Goal: Check status: Check status

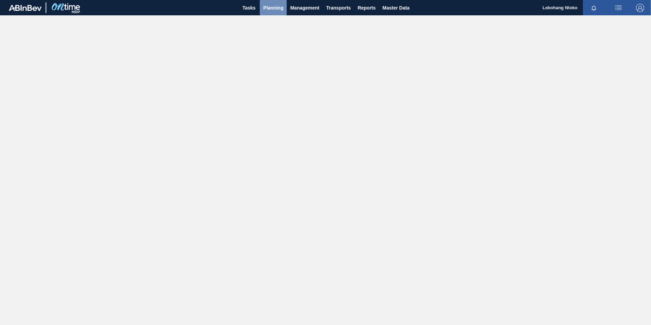
click at [278, 7] on span "Planning" at bounding box center [273, 8] width 20 height 8
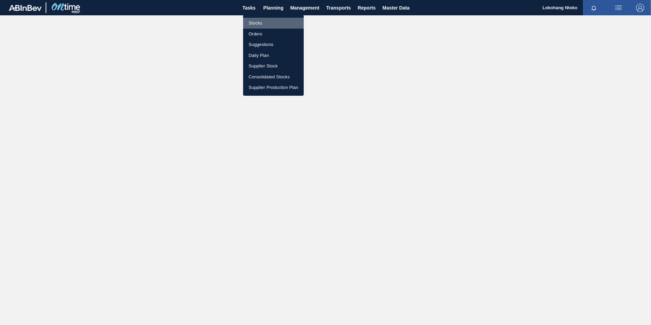
click at [258, 24] on li "Stocks" at bounding box center [273, 23] width 61 height 11
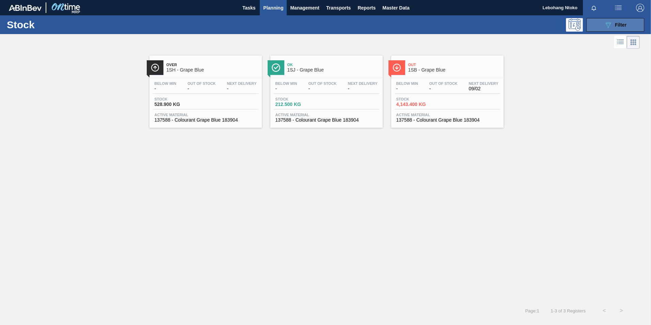
click at [605, 23] on icon "089F7B8B-B2A5-4AFE-B5C0-19BA573D28AC" at bounding box center [608, 25] width 8 height 8
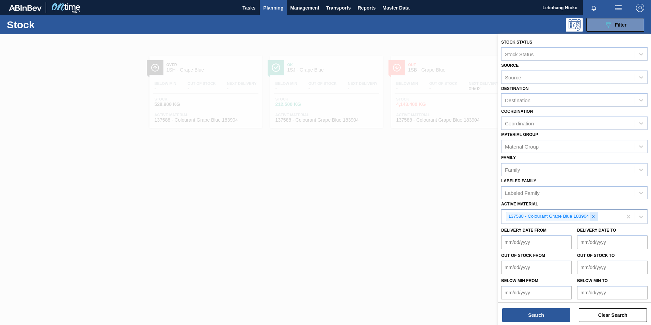
click at [596, 218] on icon at bounding box center [593, 216] width 5 height 5
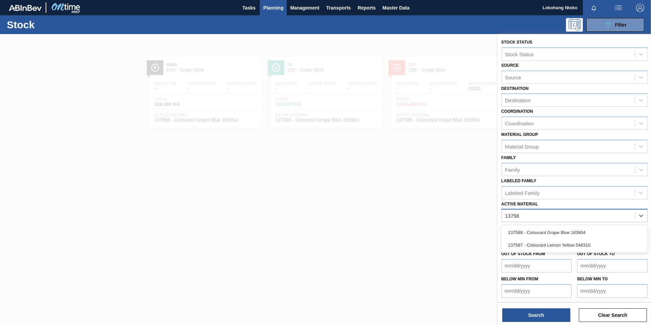
type Material "137588"
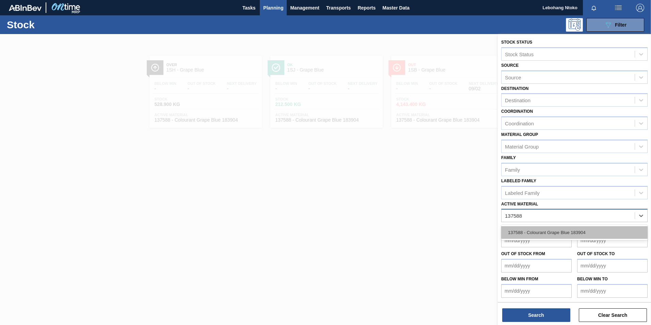
click at [566, 234] on div "137588 - Colourant Grape Blue 183904" at bounding box center [575, 232] width 147 height 13
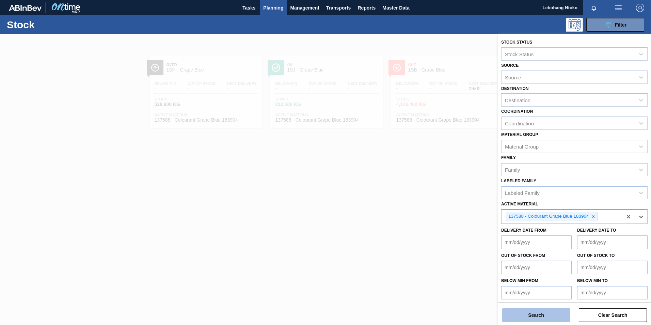
click at [544, 317] on button "Search" at bounding box center [537, 315] width 68 height 14
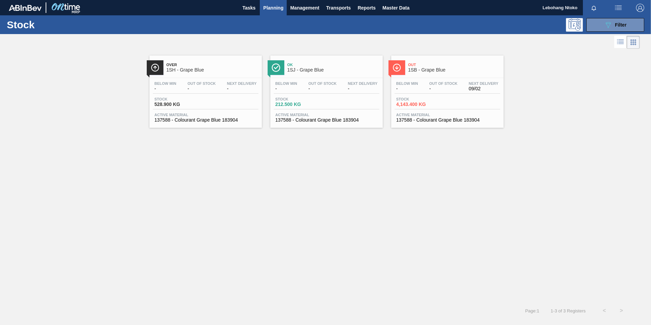
click at [421, 85] on div "Below Min - Out Of Stock - Next Delivery 09/02" at bounding box center [448, 87] width 106 height 12
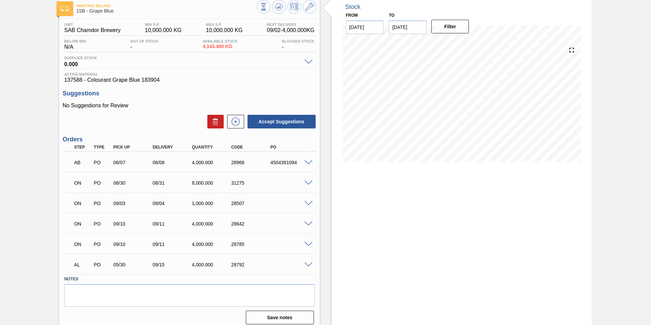
scroll to position [43, 0]
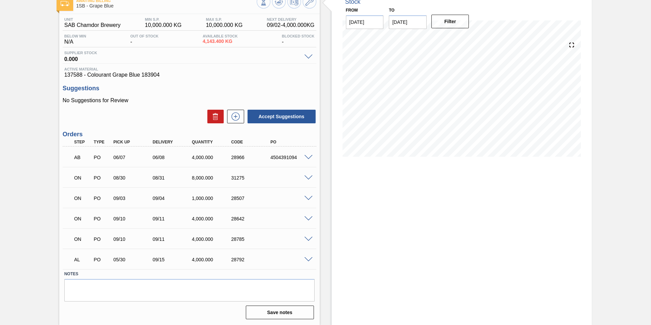
click at [307, 158] on span at bounding box center [309, 157] width 8 height 5
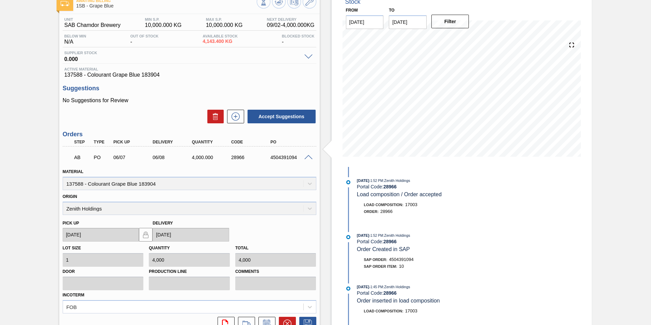
click at [306, 157] on span at bounding box center [309, 157] width 8 height 5
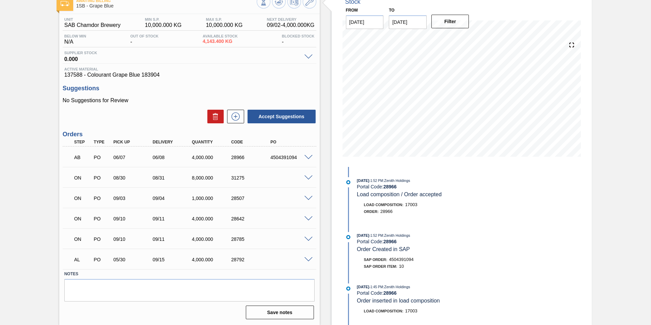
click at [307, 261] on span at bounding box center [309, 259] width 8 height 5
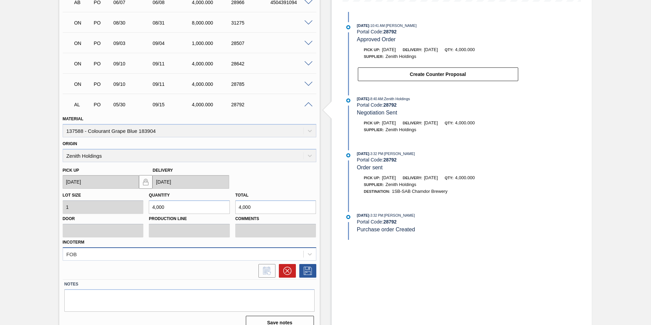
scroll to position [208, 0]
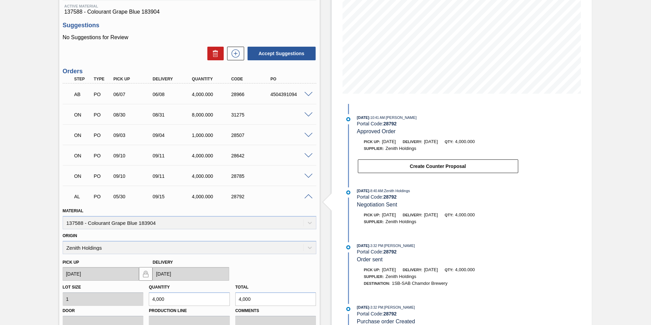
click at [307, 196] on span at bounding box center [309, 196] width 8 height 5
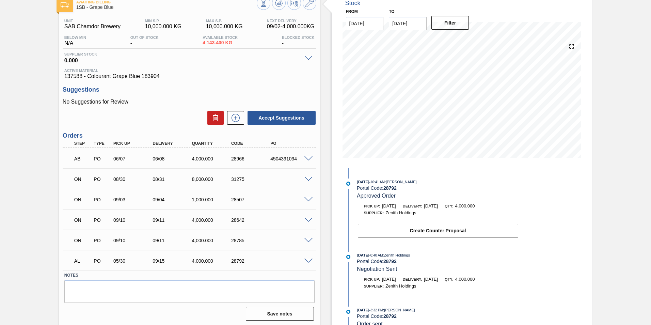
scroll to position [43, 0]
